Goal: Information Seeking & Learning: Learn about a topic

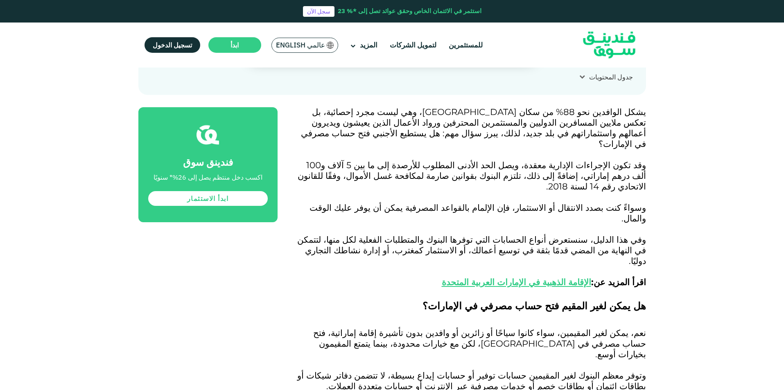
scroll to position [450, 0]
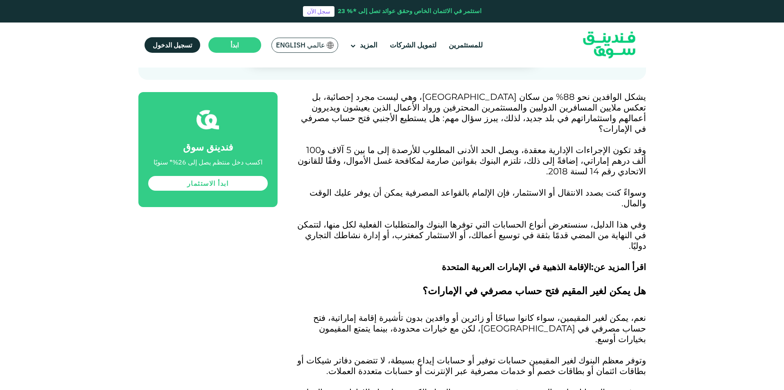
click at [550, 262] on link "الإقامة الذهبية في الإمارات العربية المتحدة" at bounding box center [516, 267] width 149 height 11
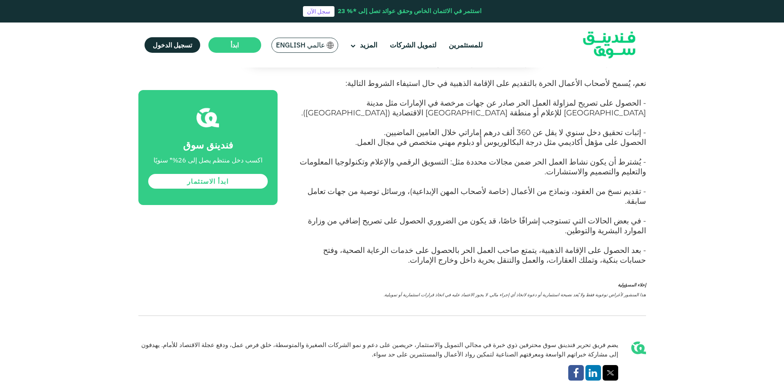
scroll to position [6510, 0]
